Goal: Transaction & Acquisition: Book appointment/travel/reservation

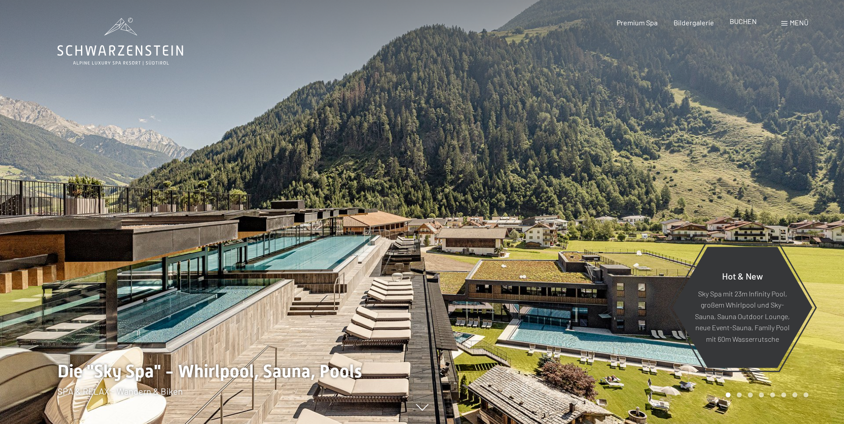
click at [740, 20] on span "BUCHEN" at bounding box center [742, 21] width 27 height 8
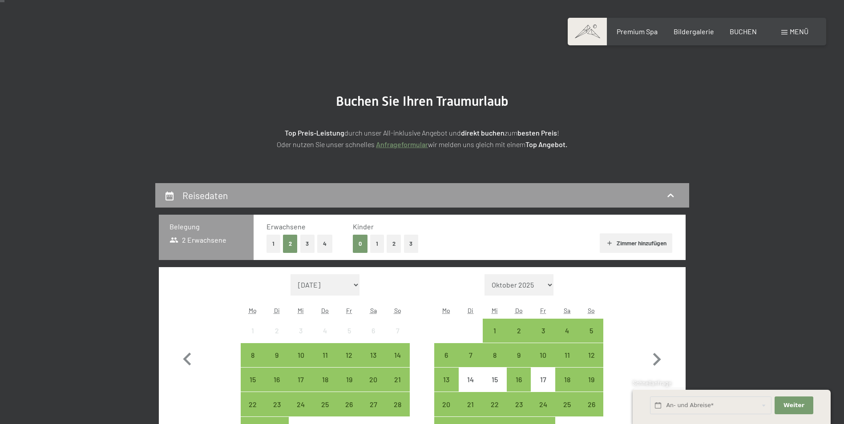
scroll to position [89, 0]
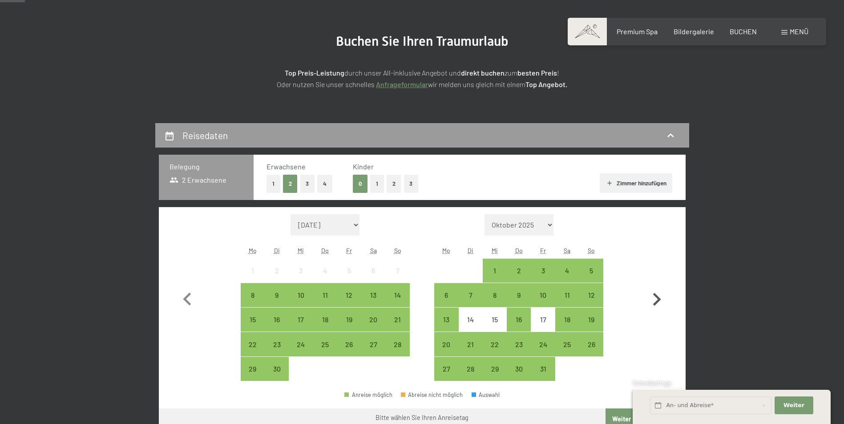
click at [650, 297] on icon "button" at bounding box center [657, 300] width 26 height 26
select select "[DATE]"
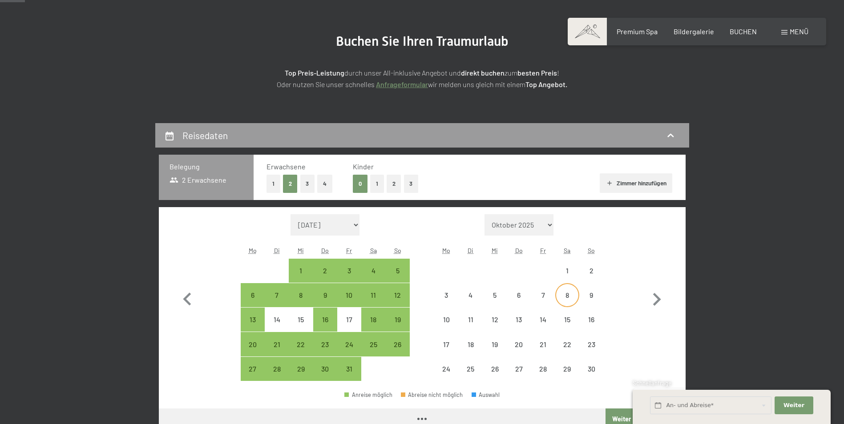
select select "[DATE]"
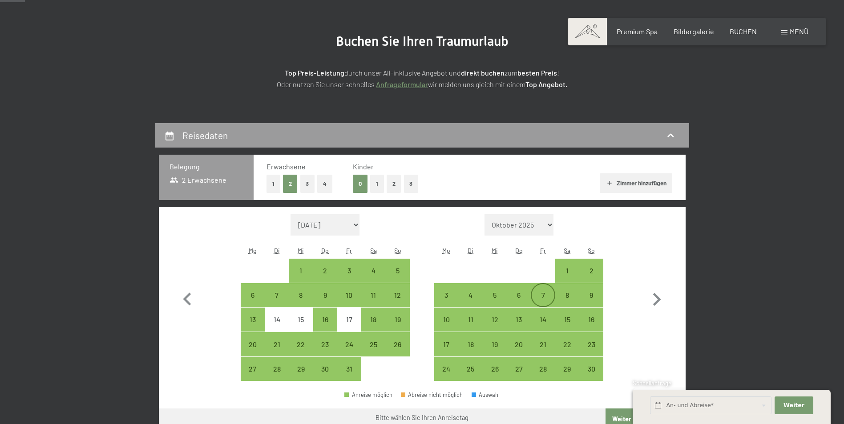
click at [540, 298] on div "7" at bounding box center [542, 303] width 22 height 22
select select "[DATE]"
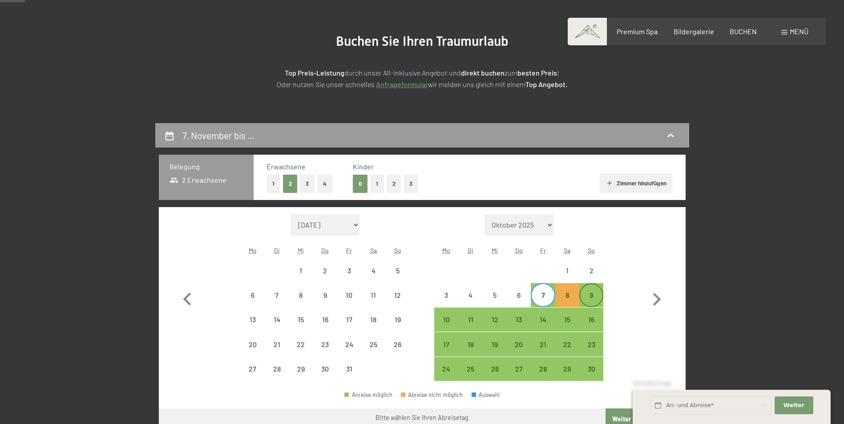
click at [598, 297] on div "9" at bounding box center [591, 303] width 22 height 22
select select "[DATE]"
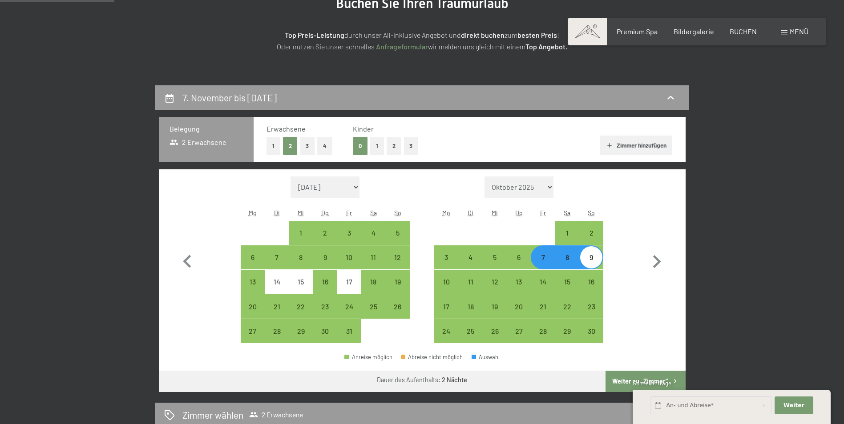
scroll to position [267, 0]
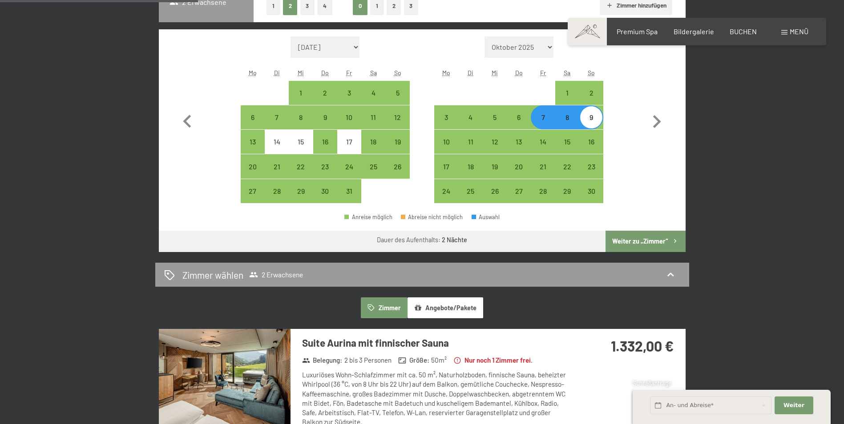
click at [644, 242] on button "Weiter zu „Zimmer“" at bounding box center [645, 241] width 80 height 21
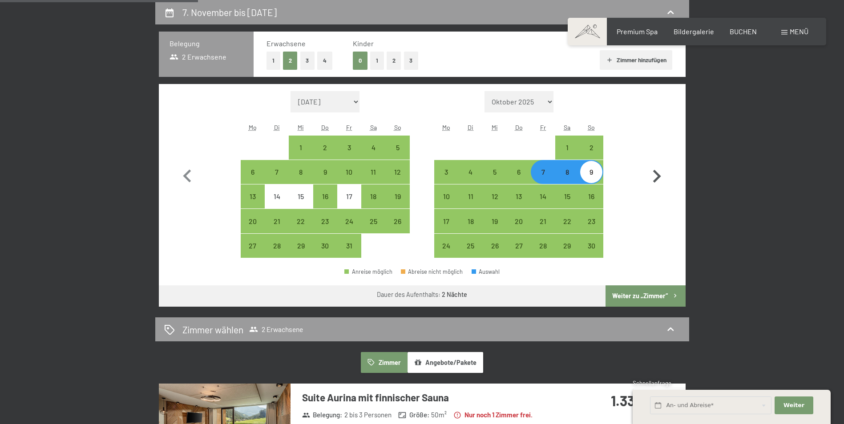
select select "[DATE]"
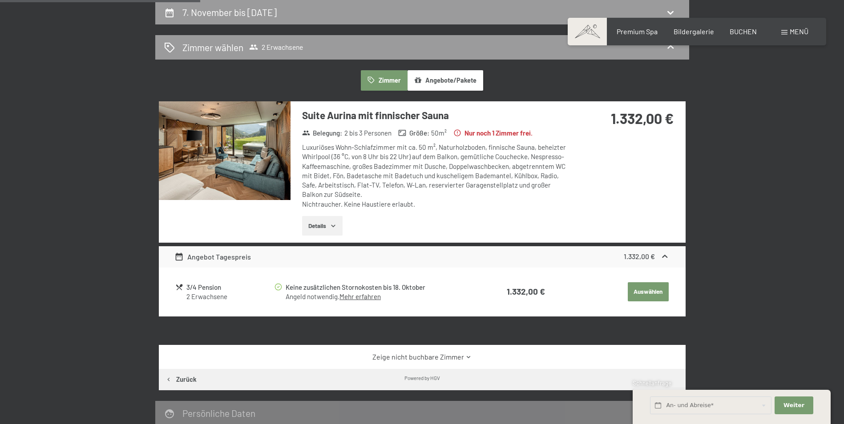
click at [266, 159] on img at bounding box center [225, 150] width 132 height 99
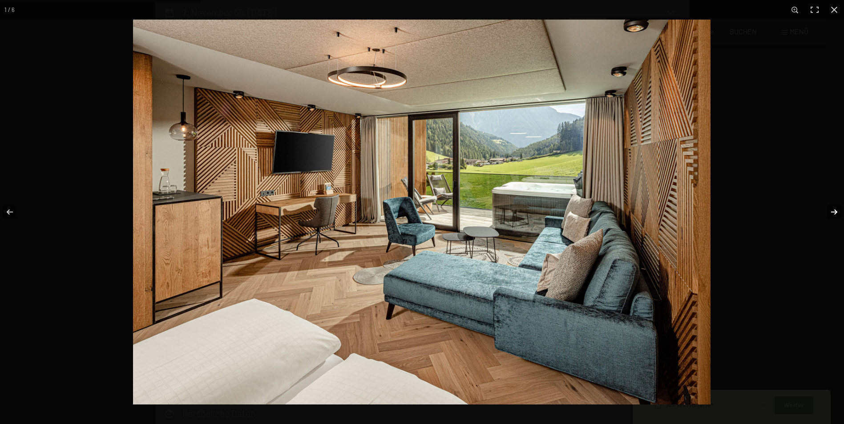
click at [837, 213] on button "button" at bounding box center [828, 212] width 31 height 44
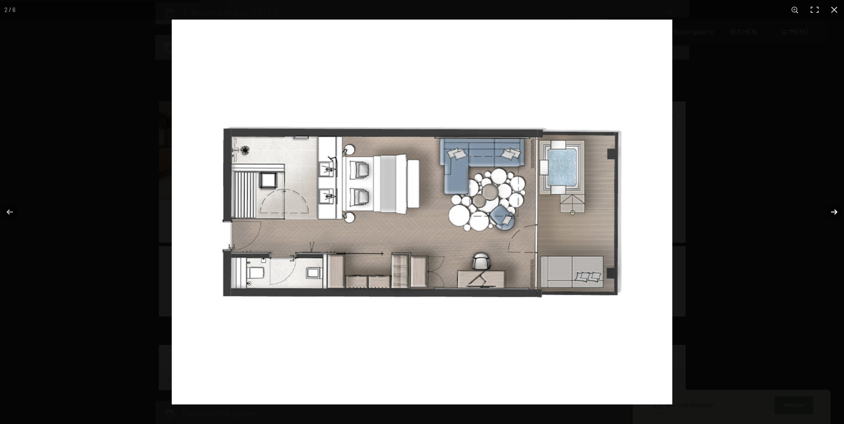
click at [837, 213] on button "button" at bounding box center [828, 212] width 31 height 44
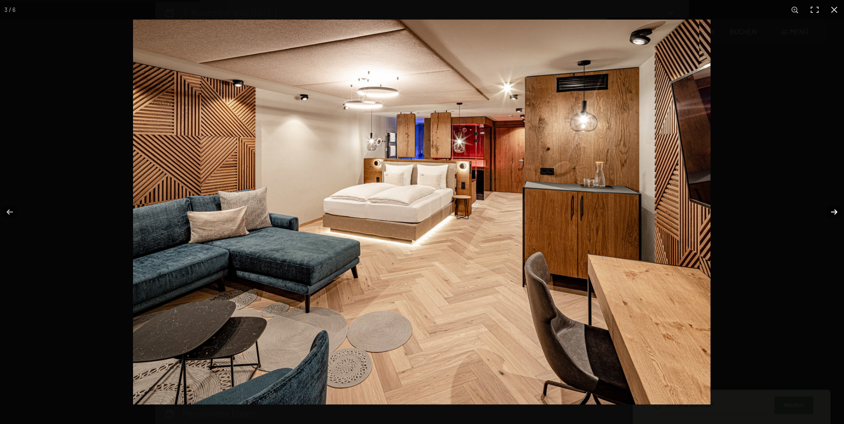
click at [837, 213] on button "button" at bounding box center [828, 212] width 31 height 44
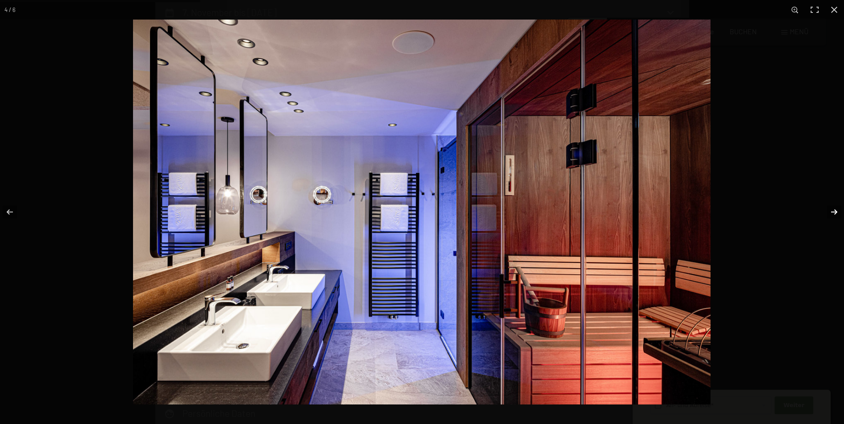
click at [837, 213] on button "button" at bounding box center [828, 212] width 31 height 44
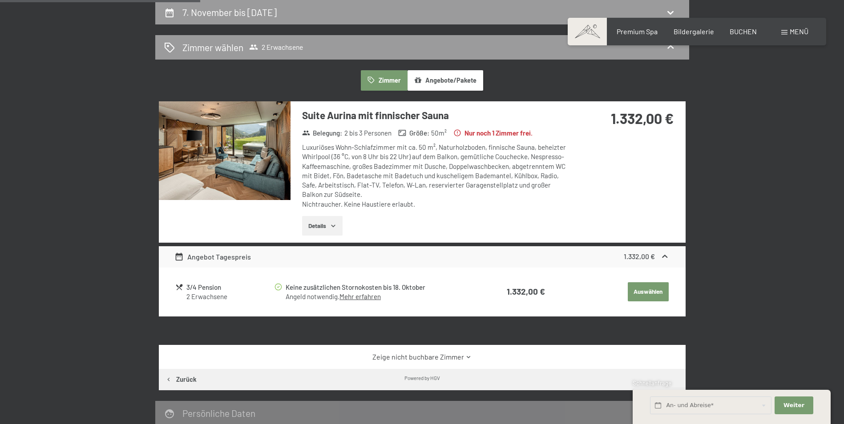
click at [0, 0] on button "button" at bounding box center [0, 0] width 0 height 0
click at [268, 156] on img at bounding box center [225, 150] width 132 height 99
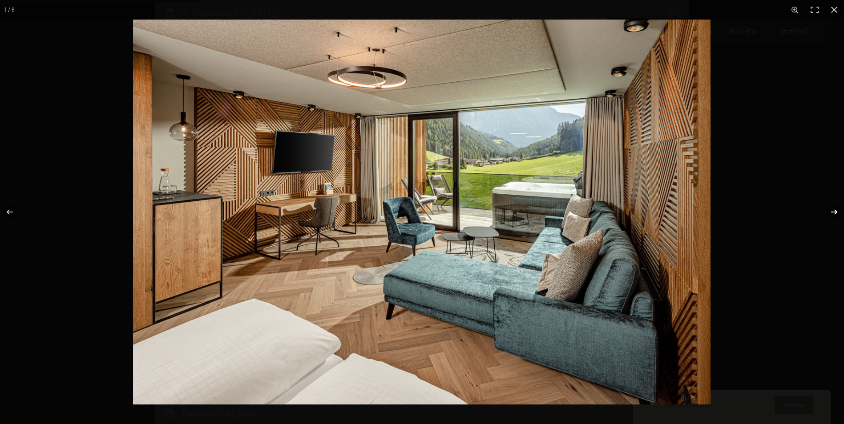
click at [836, 207] on button "button" at bounding box center [828, 212] width 31 height 44
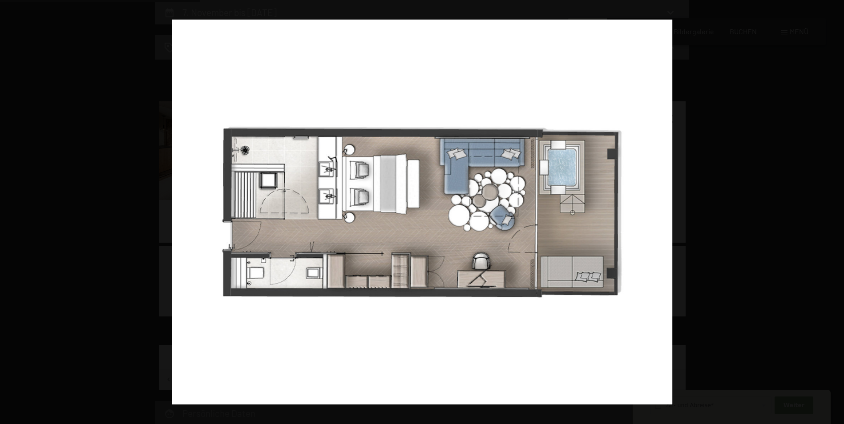
click at [836, 207] on button "button" at bounding box center [828, 212] width 31 height 44
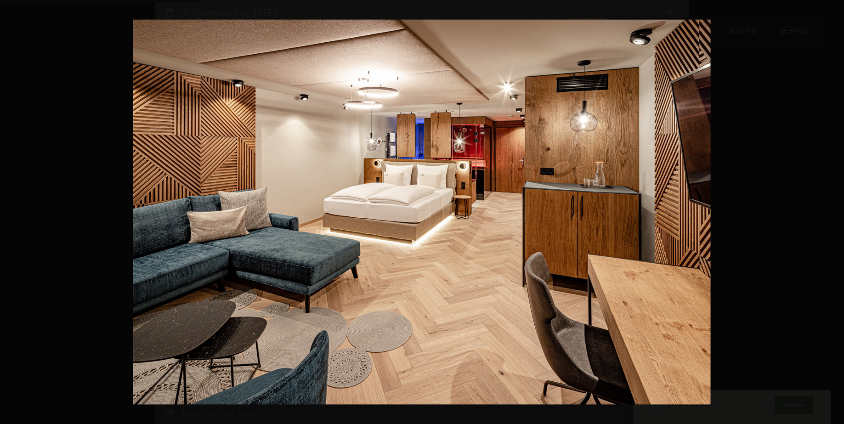
click at [836, 207] on button "button" at bounding box center [828, 212] width 31 height 44
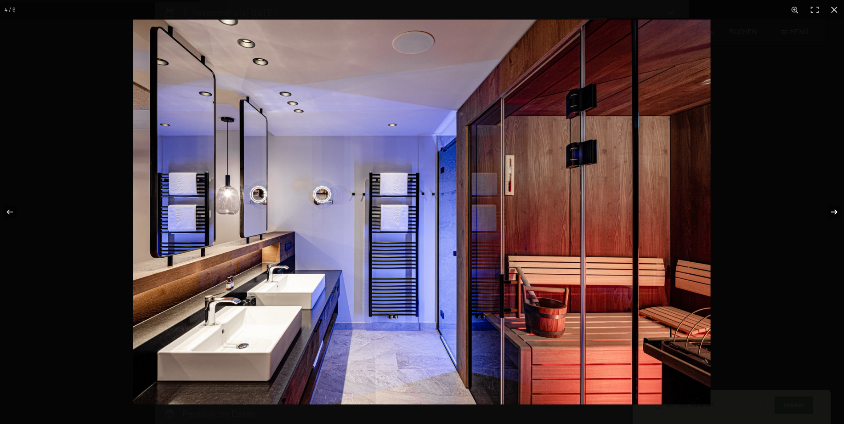
click at [836, 213] on button "button" at bounding box center [828, 212] width 31 height 44
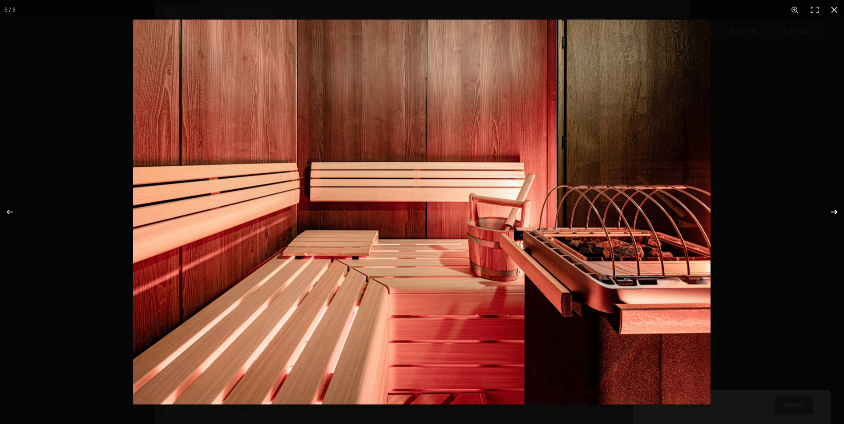
click at [836, 213] on button "button" at bounding box center [828, 212] width 31 height 44
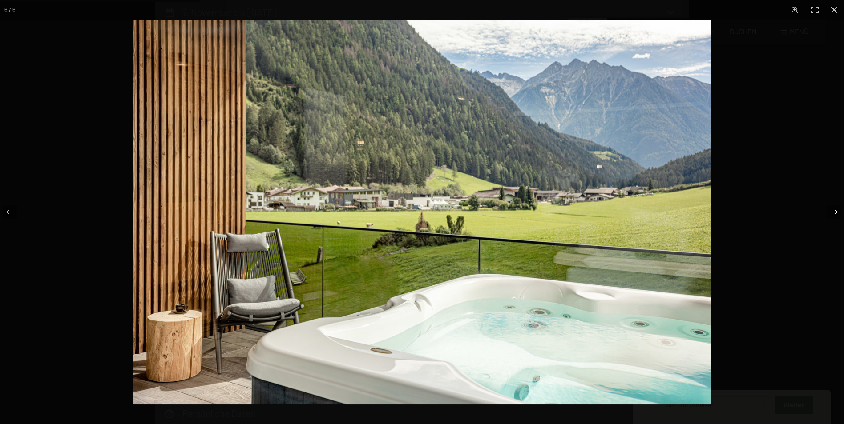
click at [836, 213] on button "button" at bounding box center [828, 212] width 31 height 44
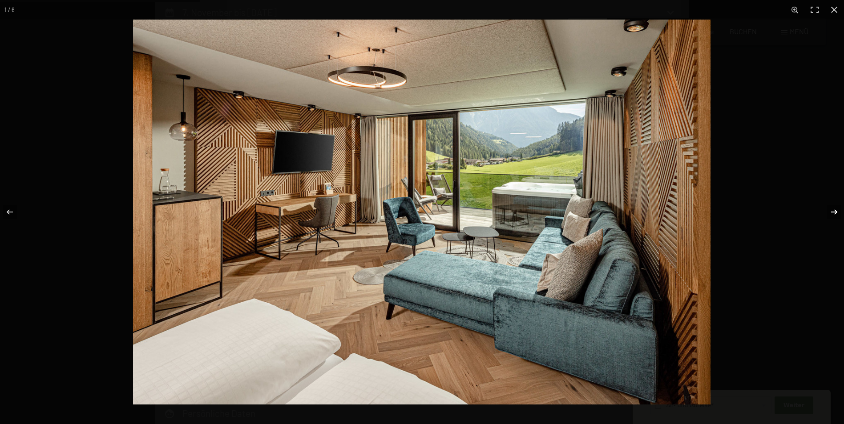
click at [835, 214] on button "button" at bounding box center [828, 212] width 31 height 44
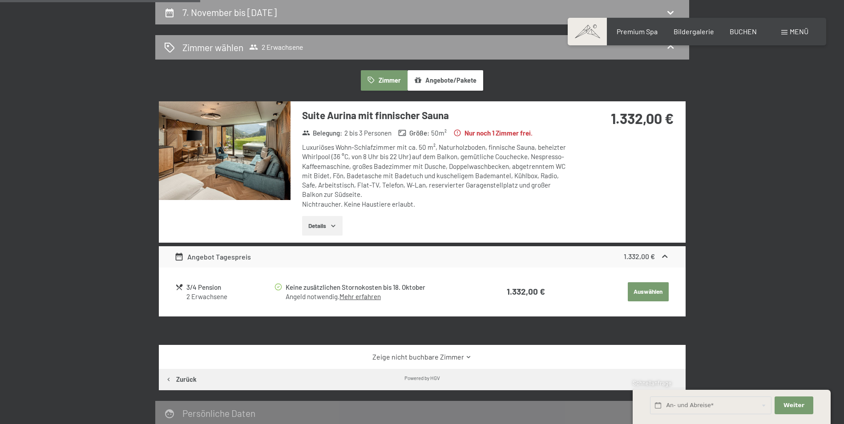
click at [0, 0] on button "button" at bounding box center [0, 0] width 0 height 0
